Goal: Transaction & Acquisition: Purchase product/service

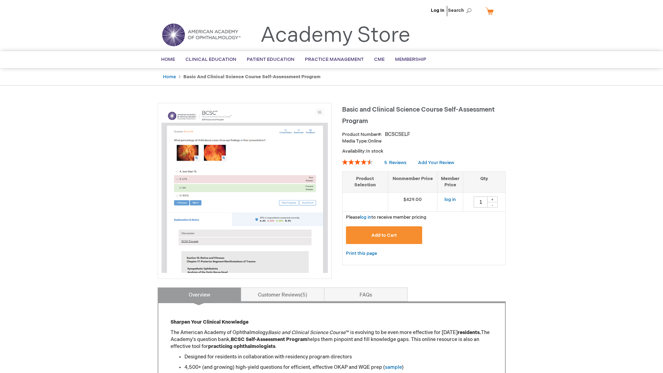
click at [443, 14] on li "Log In" at bounding box center [437, 10] width 17 height 21
click at [443, 12] on link "Log In" at bounding box center [438, 11] width 14 height 6
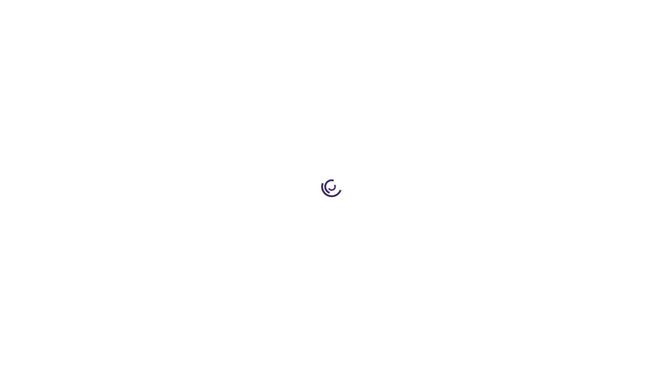
type input "1"
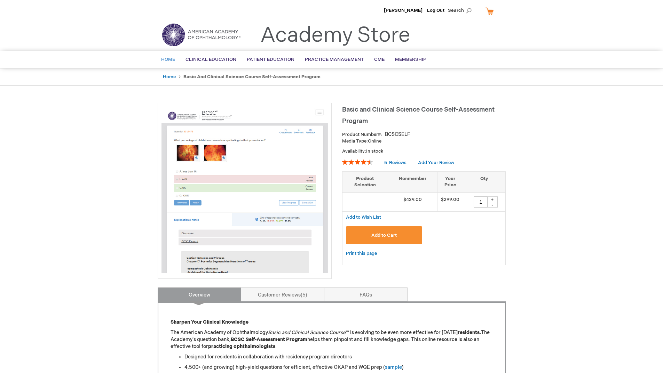
click at [170, 54] on link "Home" at bounding box center [168, 59] width 24 height 17
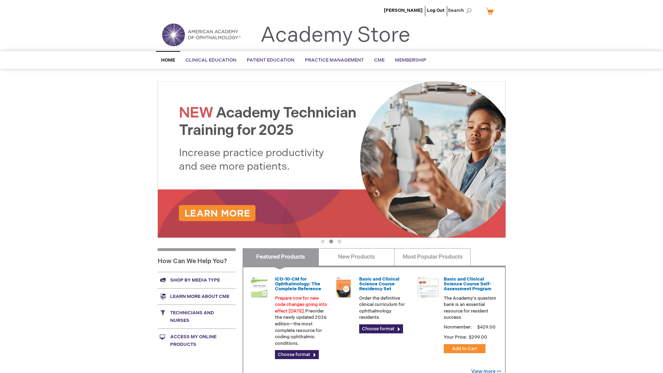
click at [189, 33] on img at bounding box center [201, 34] width 84 height 25
